Goal: Task Accomplishment & Management: Use online tool/utility

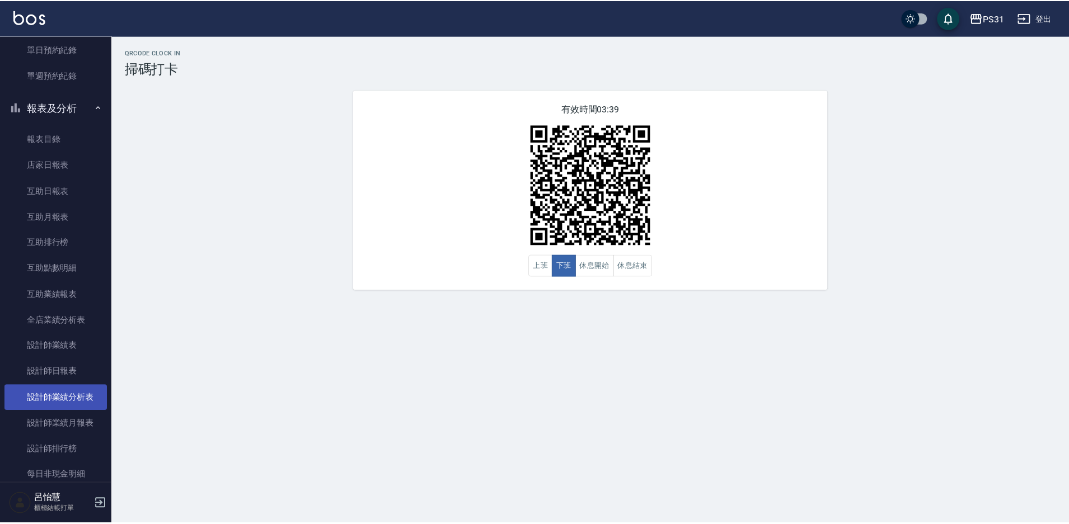
scroll to position [248, 0]
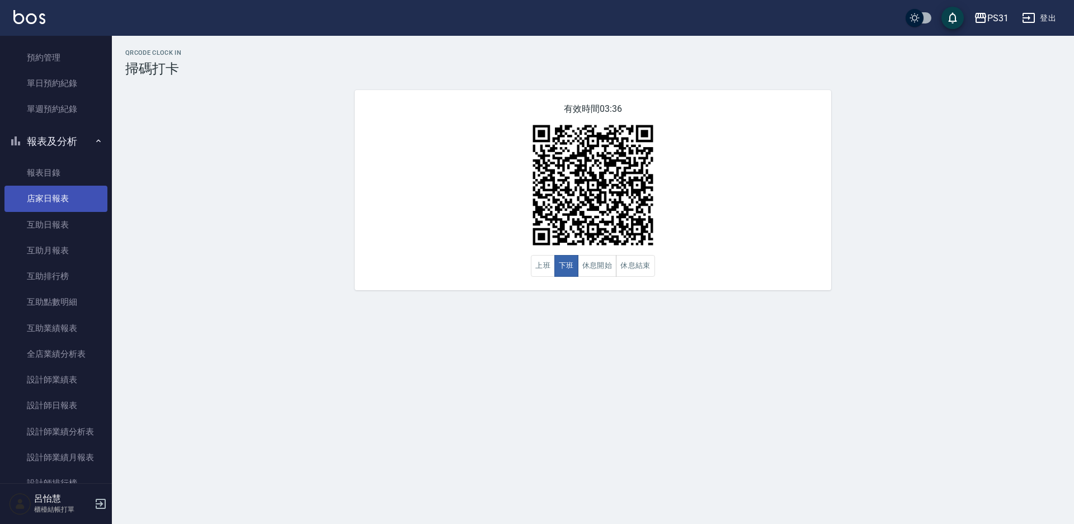
click at [65, 202] on link "店家日報表" at bounding box center [55, 199] width 103 height 26
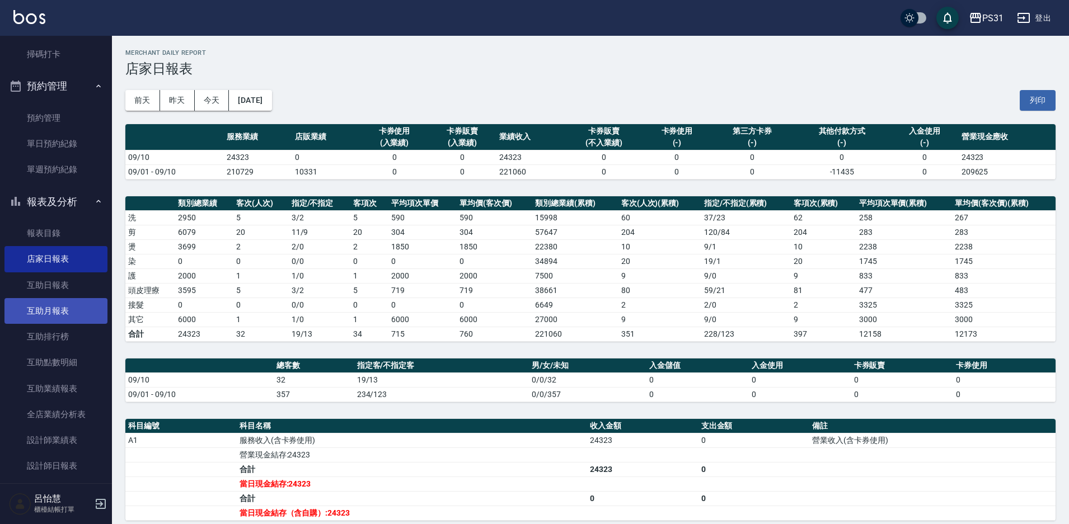
scroll to position [80, 0]
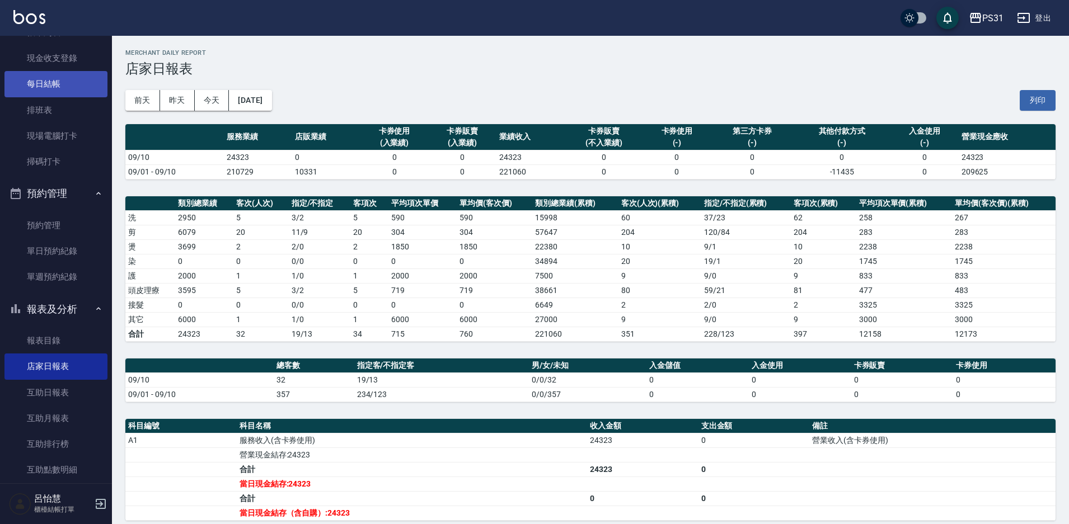
click at [81, 87] on link "每日結帳" at bounding box center [55, 84] width 103 height 26
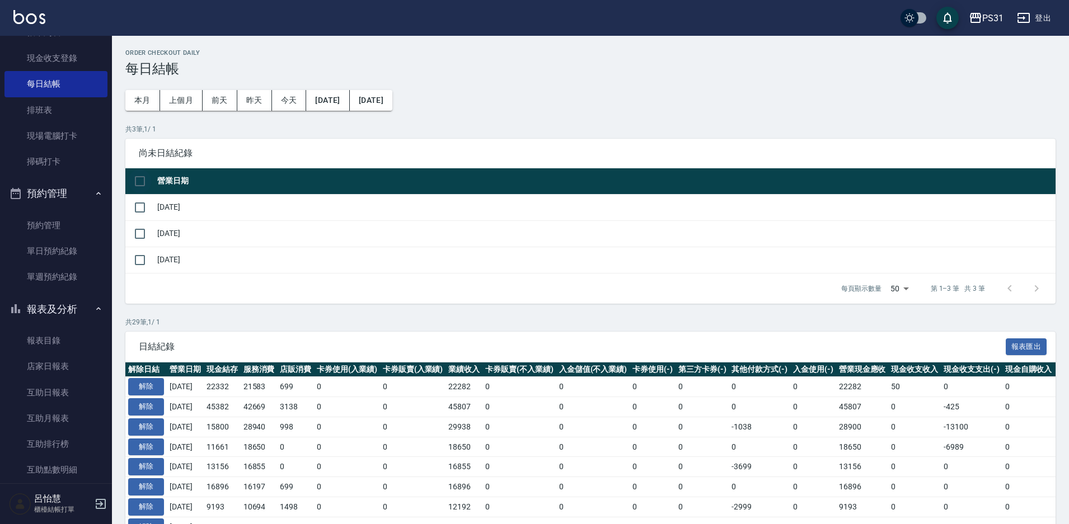
click at [147, 180] on input "checkbox" at bounding box center [140, 182] width 24 height 24
checkbox input "true"
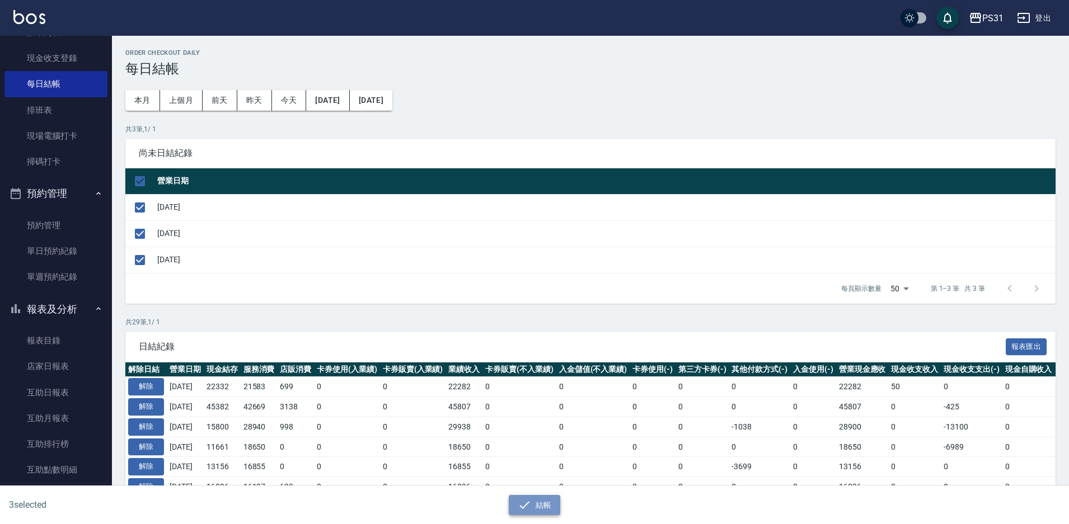
click at [540, 504] on button "結帳" at bounding box center [535, 505] width 52 height 21
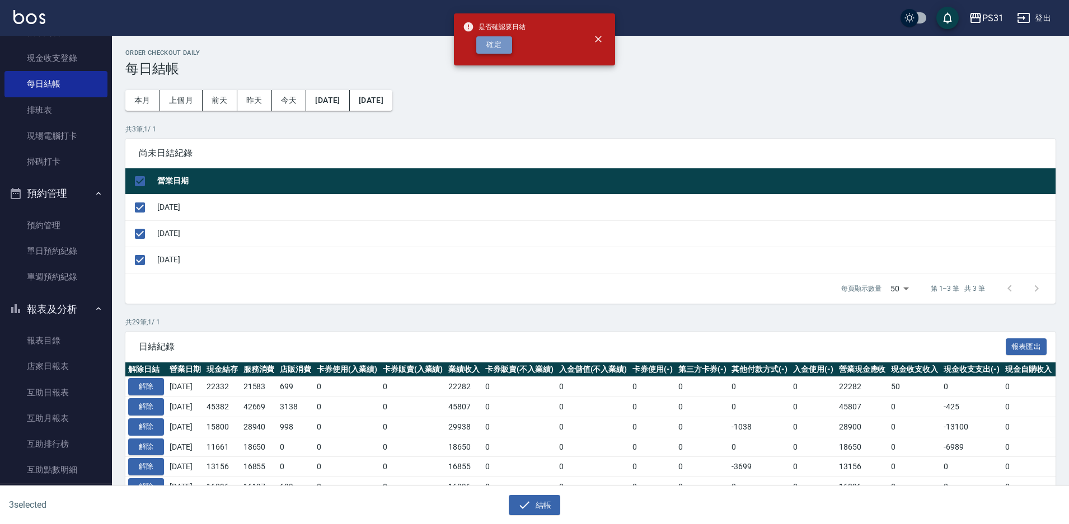
click at [503, 46] on button "確定" at bounding box center [494, 44] width 36 height 17
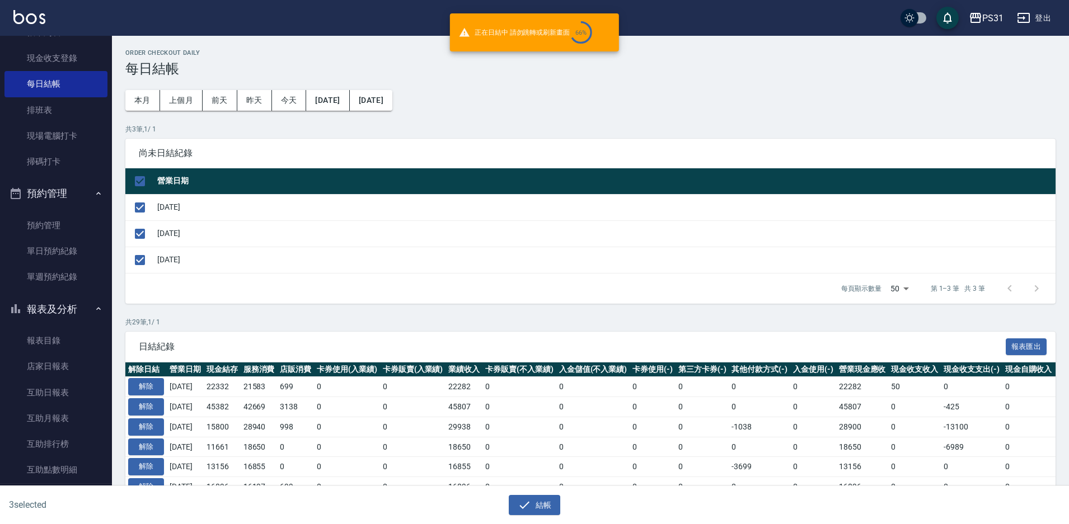
checkbox input "false"
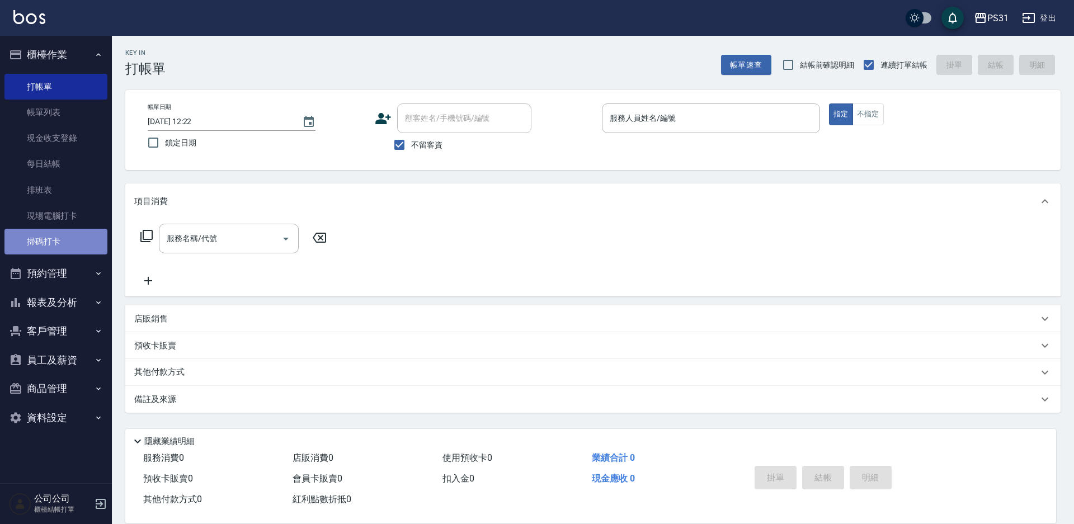
click at [87, 238] on link "掃碼打卡" at bounding box center [55, 242] width 103 height 26
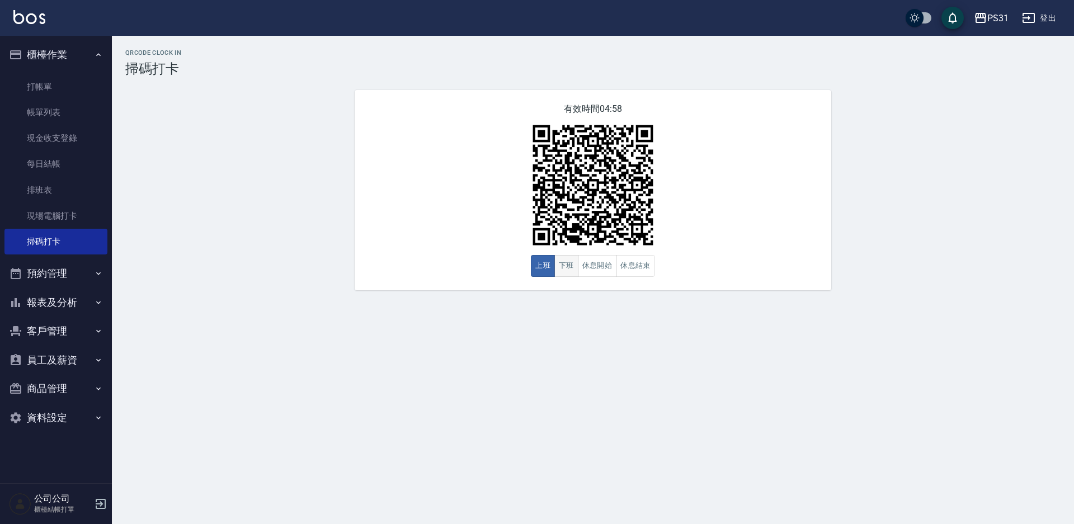
click at [572, 266] on button "下班" at bounding box center [567, 266] width 24 height 22
